Goal: Task Accomplishment & Management: Complete application form

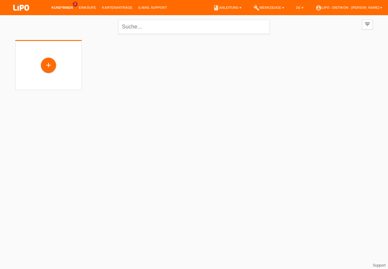
click at [25, 10] on img at bounding box center [21, 8] width 30 height 16
click at [48, 59] on div "+" at bounding box center [48, 65] width 15 height 15
click at [46, 68] on div "+" at bounding box center [48, 65] width 15 height 10
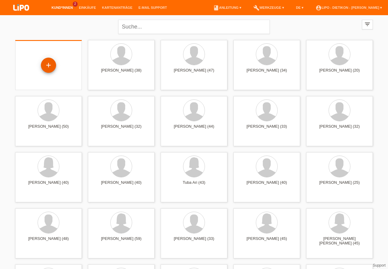
click at [48, 66] on div "+" at bounding box center [48, 65] width 15 height 10
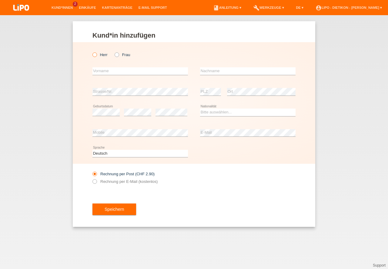
click at [93, 50] on div "Herr Frau" at bounding box center [141, 55] width 96 height 12
click at [92, 52] on icon at bounding box center [92, 52] width 0 height 0
click at [95, 55] on input "Herr" at bounding box center [95, 54] width 4 height 4
radio input "true"
click at [106, 72] on input "text" at bounding box center [141, 71] width 96 height 8
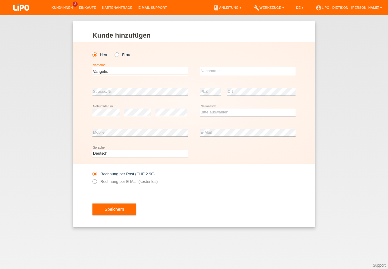
type input "Vangelis"
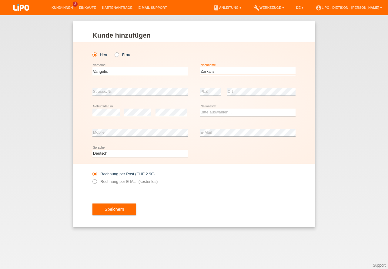
type input "Zarkalis"
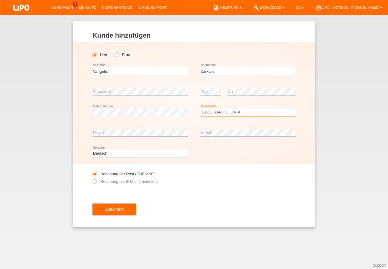
select select "GR"
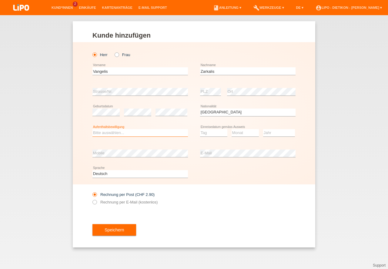
click at [126, 134] on select "Bitte auswählen... C B B - Flüchtlingsstatus Andere" at bounding box center [141, 132] width 96 height 7
select select "C"
click at [0, 0] on option "C" at bounding box center [0, 0] width 0 height 0
click at [208, 133] on select "Tag 01 02 03 04 05 06 07 08 09 10 11" at bounding box center [213, 132] width 27 height 7
select select "17"
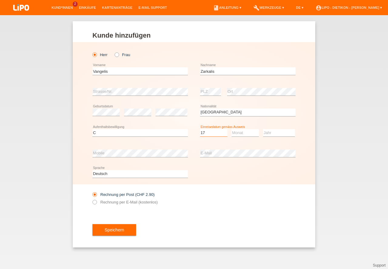
click at [0, 0] on option "17" at bounding box center [0, 0] width 0 height 0
click at [250, 133] on select "Monat 01 02 03 04 05 06 07 08 09 10 11" at bounding box center [245, 132] width 27 height 7
select select "02"
click at [0, 0] on option "02" at bounding box center [0, 0] width 0 height 0
click at [272, 133] on select "Jahr 2025 2024 2023 2022 2021 2020 2019 2018 2017 2016 2015 2014 2013 2012 2011…" at bounding box center [279, 132] width 32 height 7
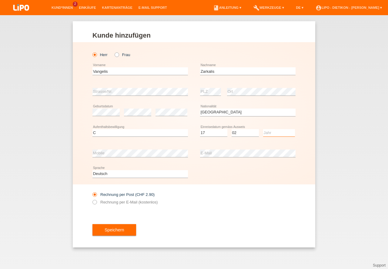
select select "2016"
click at [0, 0] on option "2016" at bounding box center [0, 0] width 0 height 0
click at [248, 198] on div "Rechnung per Post (CHF 2.90) Rechnung per E-Mail (kostenlos)" at bounding box center [194, 198] width 203 height 28
click at [110, 231] on button "Speichern" at bounding box center [115, 230] width 44 height 12
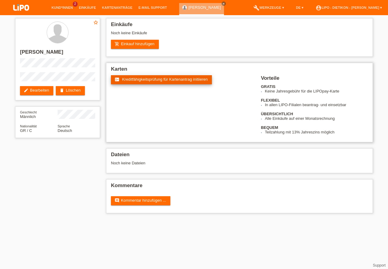
click at [183, 79] on span "Kreditfähigkeitsprüfung für Kartenantrag initiieren" at bounding box center [165, 79] width 86 height 5
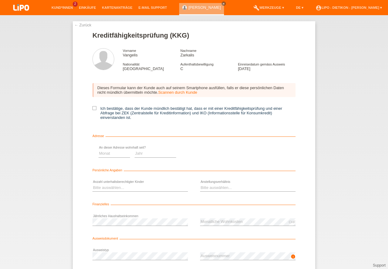
click at [104, 109] on label "Ich bestätige, dass der Kunde mündlich bestätigt hat, dass er mit einer Kreditf…" at bounding box center [194, 113] width 203 height 14
click at [96, 109] on input "Ich bestätige, dass der Kunde mündlich bestätigt hat, dass er mit einer Kreditf…" at bounding box center [95, 108] width 4 height 4
checkbox input "true"
click at [215, 154] on select "Monat 01 02 03 04 05 06 07 08 09 10" at bounding box center [216, 153] width 32 height 7
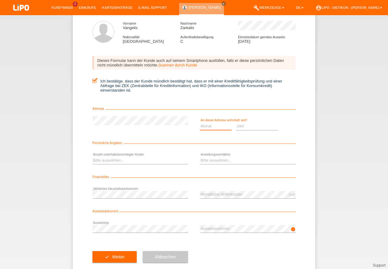
click at [216, 127] on select "Monat 01 02 03 04 05 06 07 08 09 10" at bounding box center [216, 126] width 32 height 7
select select "02"
click at [0, 0] on option "02" at bounding box center [0, 0] width 0 height 0
click at [257, 127] on select "Jahr 2025 2024 2023 2022 2021 2020 2019 2018 2017 2016 2015 2014 2013 2012 2011…" at bounding box center [257, 126] width 42 height 7
drag, startPoint x: 251, startPoint y: 170, endPoint x: 246, endPoint y: 182, distance: 13.2
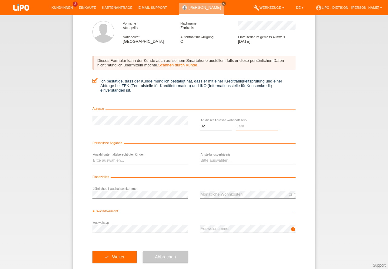
select select "2016"
click at [0, 0] on option "2016" at bounding box center [0, 0] width 0 height 0
click at [217, 128] on select "Monat 01 02 03 04 05 06 07 08 09 10" at bounding box center [216, 126] width 32 height 7
select select "09"
click at [0, 0] on option "09" at bounding box center [0, 0] width 0 height 0
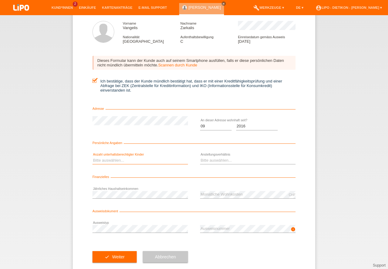
click at [114, 159] on select "Bitte auswählen... 0 1 2 3 4 5 6 7 8 9" at bounding box center [141, 160] width 96 height 7
select select "0"
click at [0, 0] on option "0" at bounding box center [0, 0] width 0 height 0
click at [220, 160] on select "Bitte auswählen... Unbefristet Befristet Lehrling/Student Pensioniert Nicht arb…" at bounding box center [248, 160] width 96 height 7
select select "UNLIMITED"
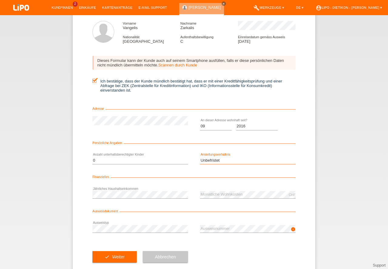
click at [0, 0] on option "Unbefristet" at bounding box center [0, 0] width 0 height 0
click at [122, 254] on button "check Weiter" at bounding box center [115, 257] width 44 height 12
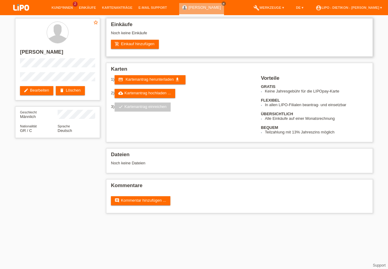
click at [142, 49] on div "Einkäufe Noch keine Einkäufe add_shopping_cart Einkauf hinzufügen" at bounding box center [239, 37] width 267 height 39
click at [142, 47] on link "add_shopping_cart Einkauf hinzufügen" at bounding box center [135, 44] width 48 height 9
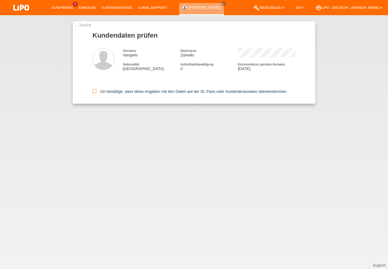
click at [117, 93] on label "Ich bestätige, dass diese Angaben mit den Daten auf der ID, Pass oder Ausländer…" at bounding box center [190, 91] width 195 height 5
click at [96, 93] on input "Ich bestätige, dass diese Angaben mit den Daten auf der ID, Pass oder Ausländer…" at bounding box center [95, 91] width 4 height 4
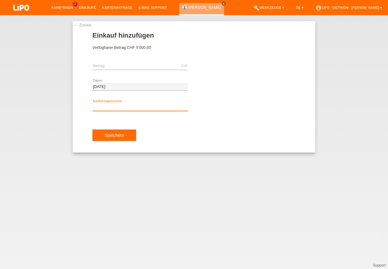
click at [133, 107] on input "text" at bounding box center [141, 107] width 96 height 8
type input "XB1R2T"
click at [120, 68] on input "text" at bounding box center [141, 66] width 96 height 8
type input "1299.00"
click at [122, 140] on button "Speichern" at bounding box center [115, 136] width 44 height 12
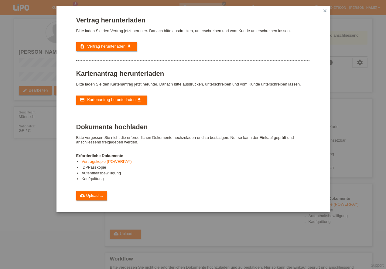
click at [325, 9] on icon "close" at bounding box center [324, 10] width 5 height 5
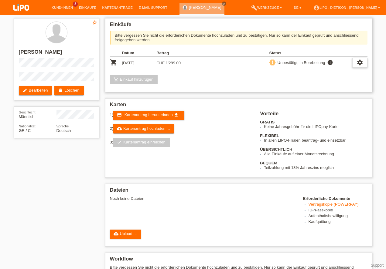
click at [359, 64] on icon "settings" at bounding box center [359, 62] width 7 height 7
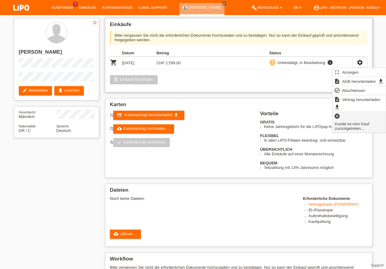
click at [337, 117] on icon "cancel" at bounding box center [337, 116] width 6 height 6
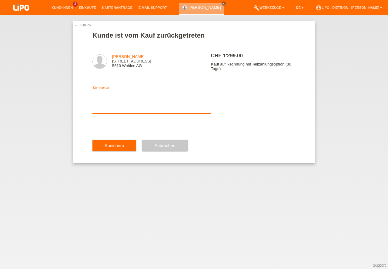
click at [112, 113] on textarea at bounding box center [152, 101] width 119 height 23
type textarea "ES KOMMT NOCH ETWAS DAZU"
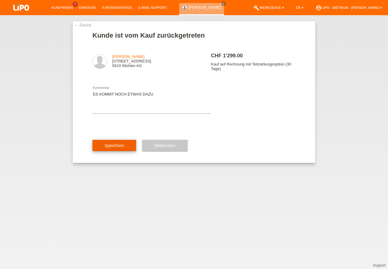
click at [119, 149] on button "Speichern" at bounding box center [115, 146] width 44 height 12
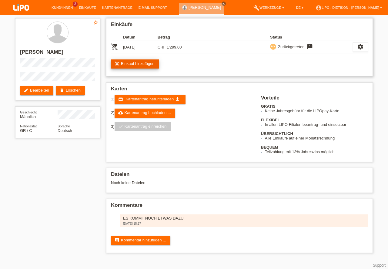
click at [147, 68] on link "add_shopping_cart Einkauf hinzufügen" at bounding box center [135, 63] width 48 height 9
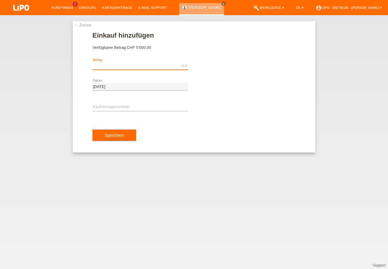
click at [147, 68] on input "text" at bounding box center [141, 66] width 96 height 8
click at [85, 25] on link "← Zurück" at bounding box center [82, 25] width 17 height 5
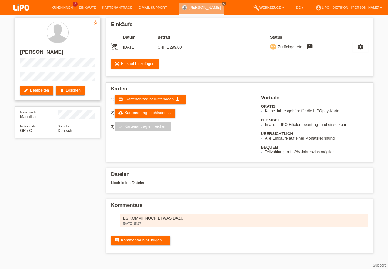
click at [72, 72] on div "star_border [PERSON_NAME] edit Bearbeiten delete Löschen" at bounding box center [57, 59] width 85 height 82
click at [138, 60] on link "add_shopping_cart Einkauf hinzufügen" at bounding box center [135, 63] width 48 height 9
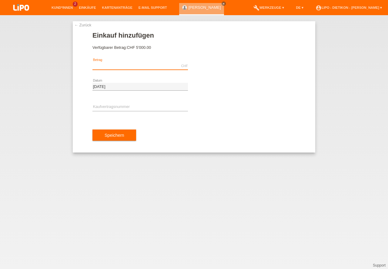
click at [143, 65] on input "text" at bounding box center [141, 66] width 96 height 8
type input "2163.00"
click at [110, 103] on div "error Kaufvertragsnummer" at bounding box center [141, 107] width 96 height 21
click at [112, 103] on div "error Kaufvertragsnummer" at bounding box center [141, 107] width 96 height 21
click at [117, 106] on input "text" at bounding box center [141, 107] width 96 height 8
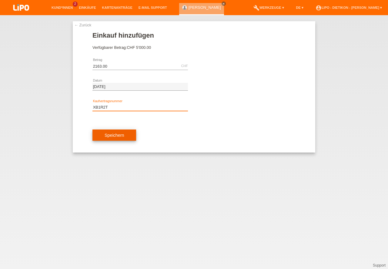
type input "XB1R2T"
click at [127, 141] on button "Speichern" at bounding box center [115, 136] width 44 height 12
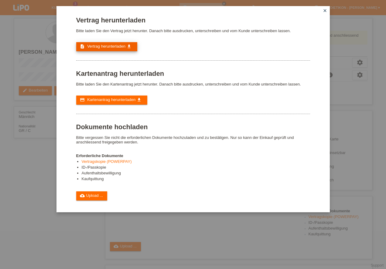
click at [120, 45] on span "Vertrag herunterladen" at bounding box center [106, 46] width 38 height 5
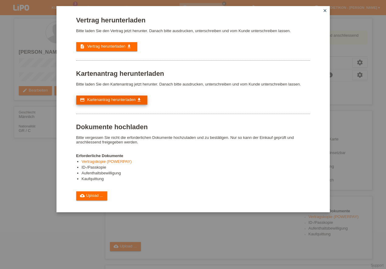
click at [132, 98] on span "Kartenantrag herunterladen" at bounding box center [111, 99] width 48 height 5
click at [98, 197] on link "cloud_upload Upload ..." at bounding box center [91, 195] width 31 height 9
